Goal: Check status: Check status

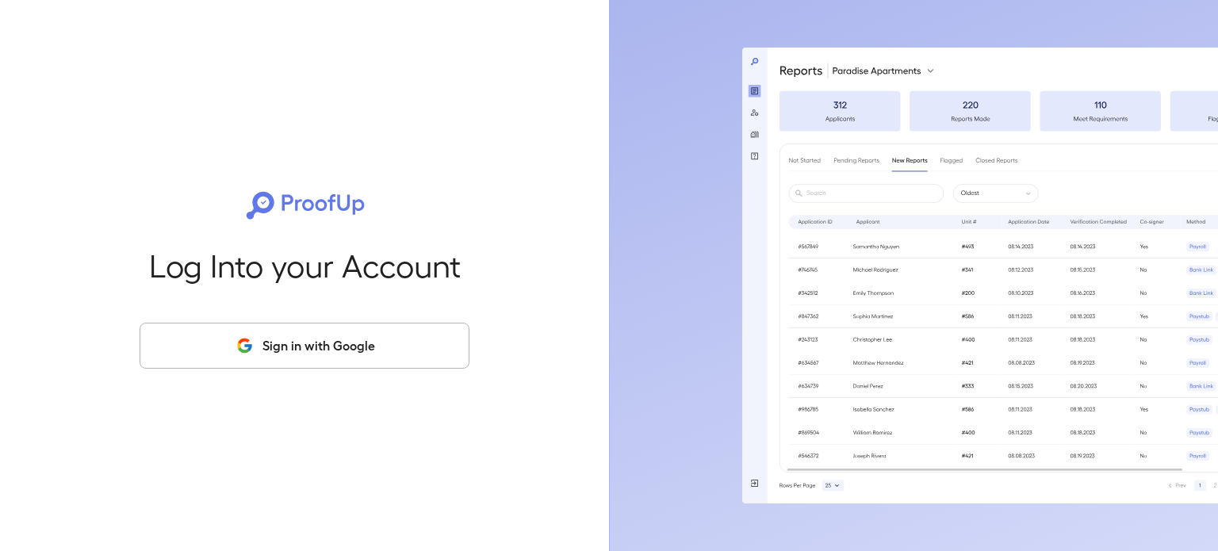
click at [256, 355] on button "Sign in with Google" at bounding box center [305, 346] width 330 height 46
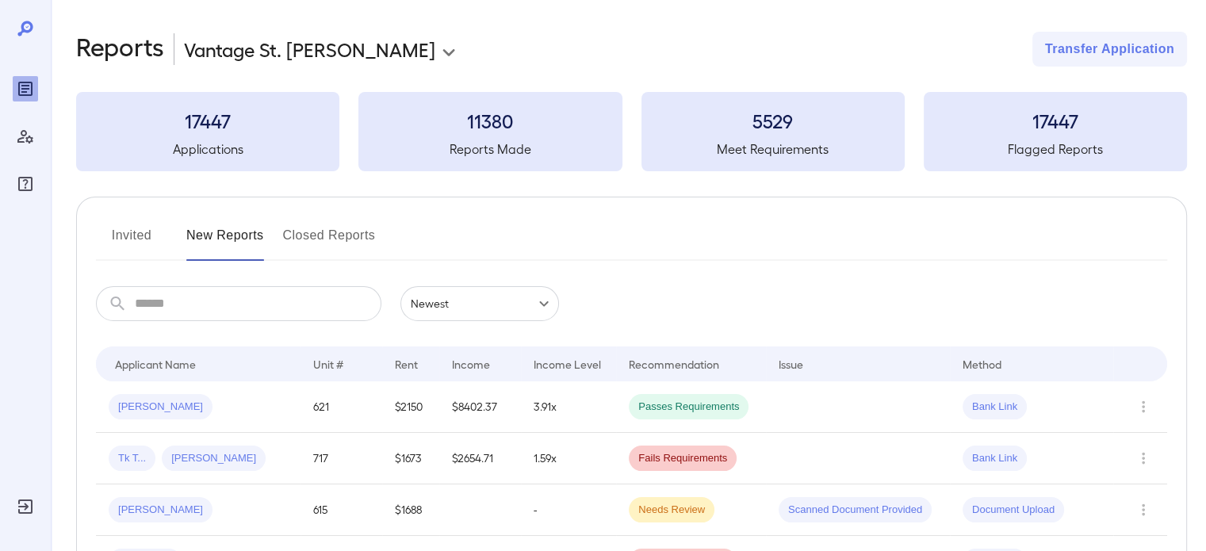
scroll to position [79, 0]
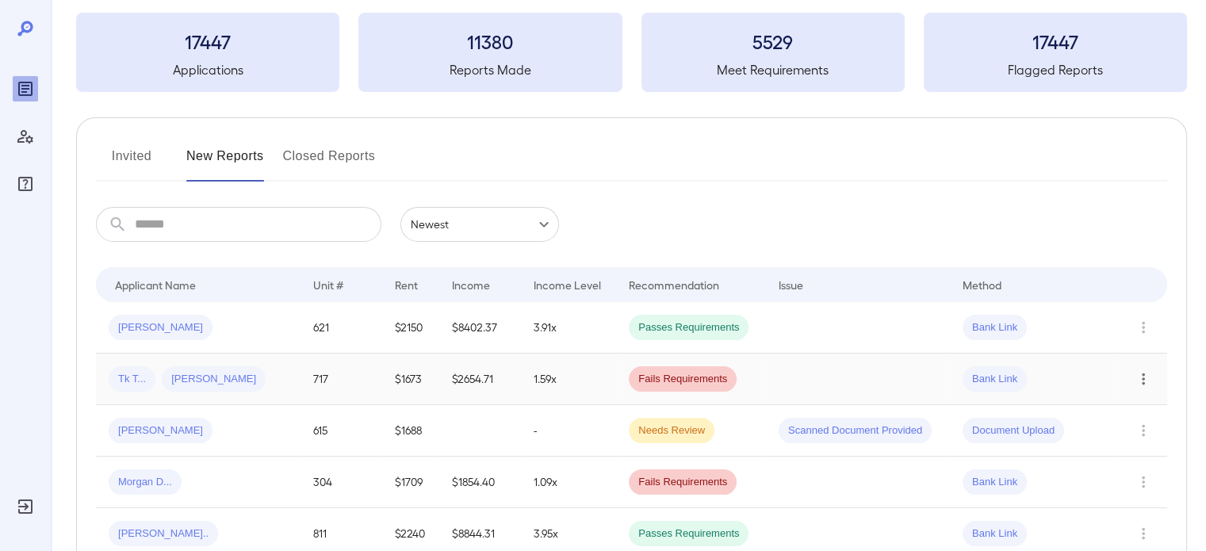
click at [1147, 372] on icon "Row Actions" at bounding box center [1143, 379] width 17 height 19
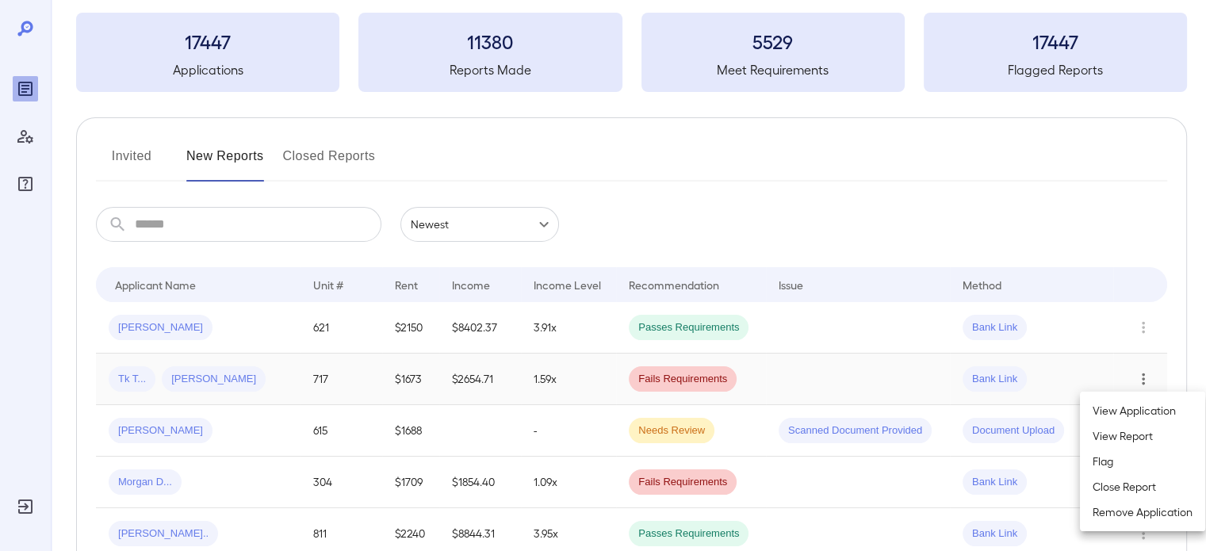
click at [1139, 401] on li "View Application" at bounding box center [1142, 410] width 125 height 25
